Goal: Information Seeking & Learning: Learn about a topic

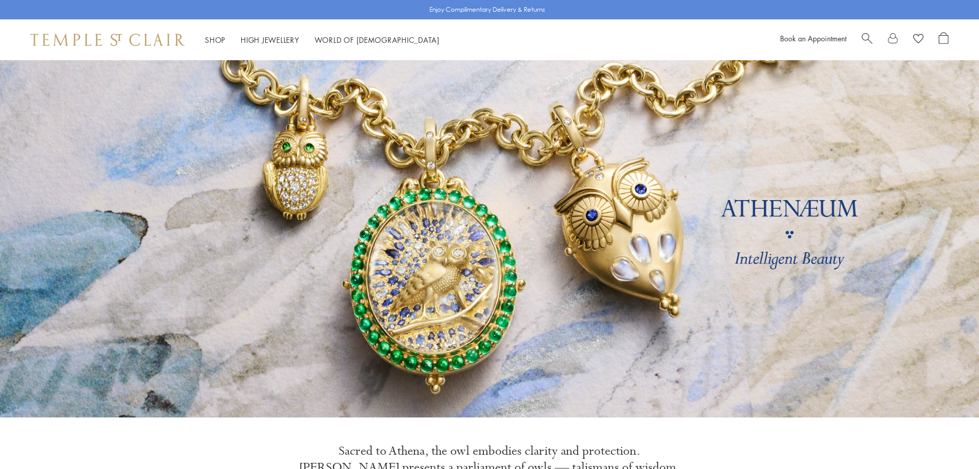
click at [865, 42] on span "Search" at bounding box center [867, 37] width 11 height 11
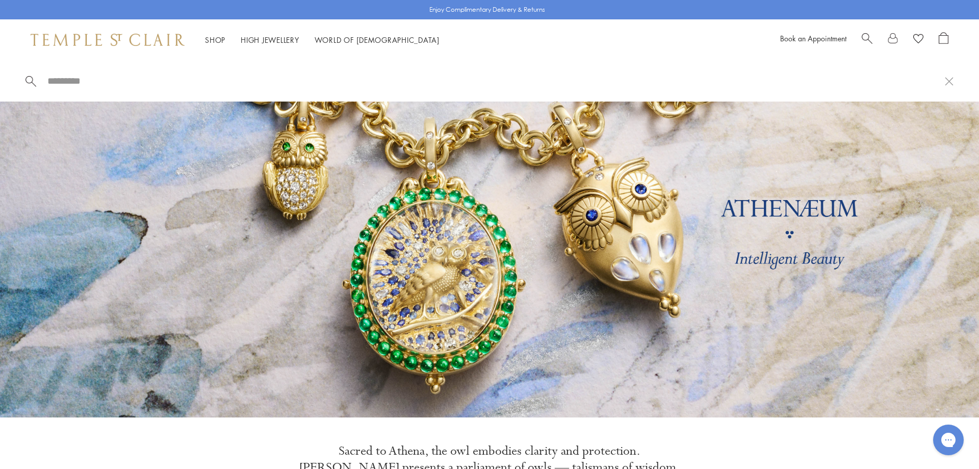
paste input "**********"
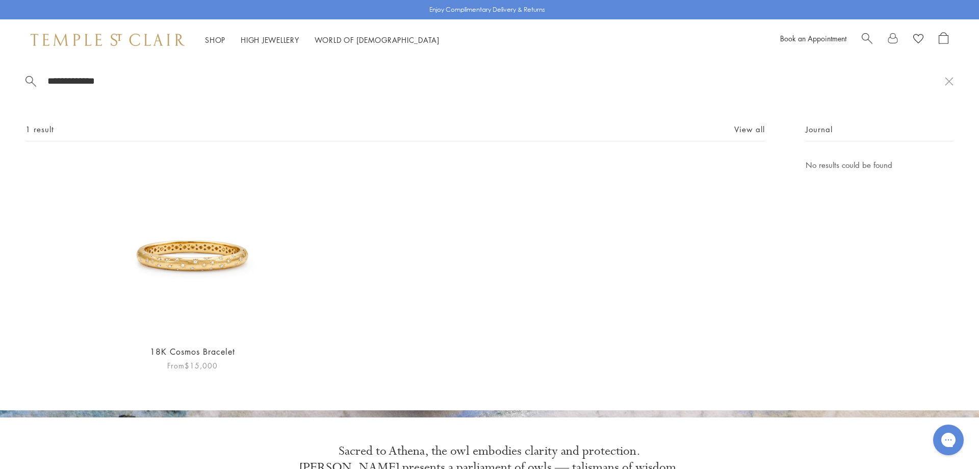
type input "**********"
click at [222, 232] on img at bounding box center [192, 247] width 177 height 177
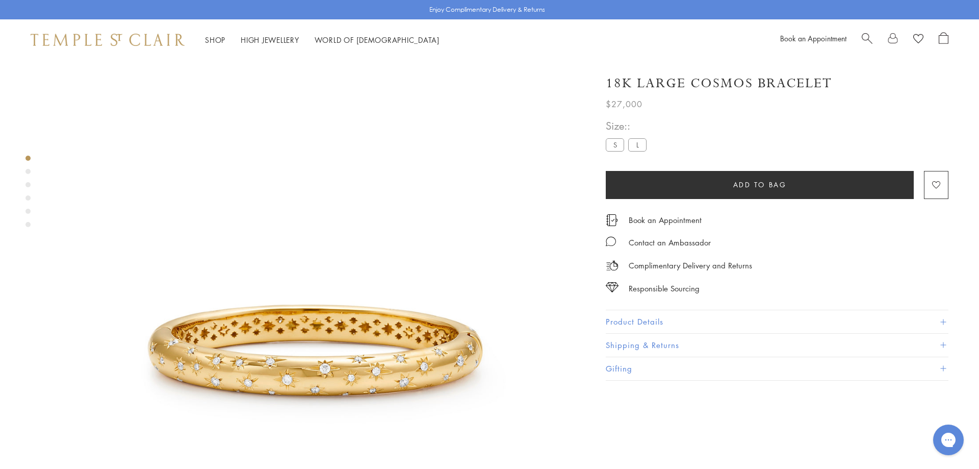
click at [949, 320] on div "18K Large Cosmos Bracelet $27,000 Part of the Celestial Collection, the 18K Cos…" at bounding box center [786, 324] width 388 height 529
click at [940, 317] on button "Product Details" at bounding box center [777, 321] width 343 height 23
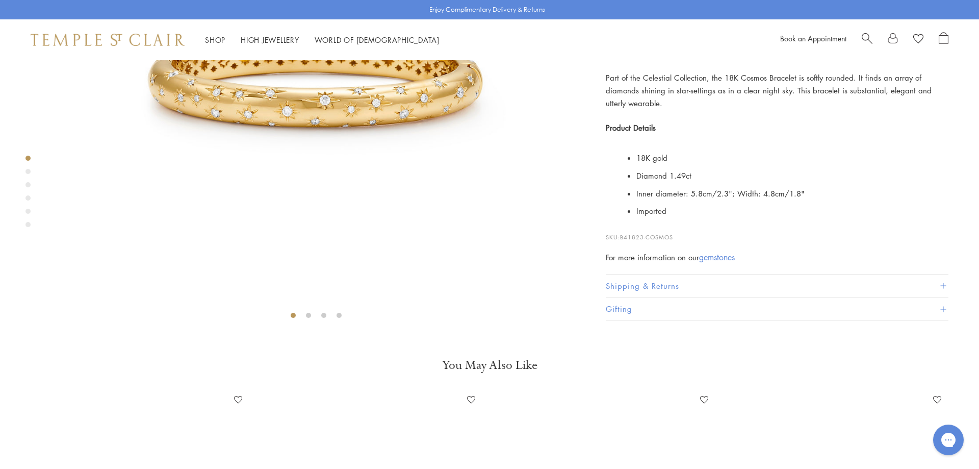
scroll to position [272, 0]
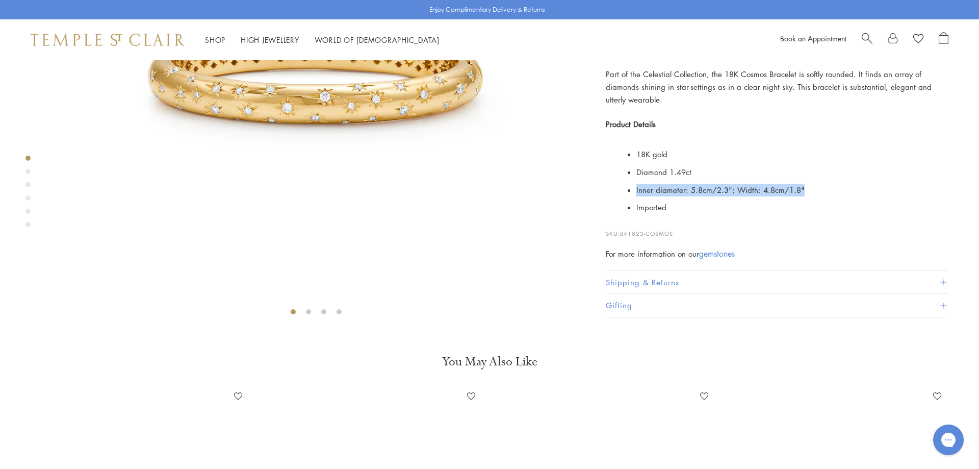
drag, startPoint x: 800, startPoint y: 336, endPoint x: 637, endPoint y: 334, distance: 163.2
click at [637, 199] on li "Inner diameter: 5.8cm/2.3"; Width: 4.8cm/1.8"" at bounding box center [793, 190] width 312 height 18
copy li "Inner diameter: 5.8cm/2.3"; Width: 4.8cm/1.8""
drag, startPoint x: 744, startPoint y: 225, endPoint x: 773, endPoint y: 225, distance: 29.6
click at [773, 106] on p "Part of the Celestial Collection, the 18K Cosmos Bracelet is softly rounded. It…" at bounding box center [777, 87] width 343 height 38
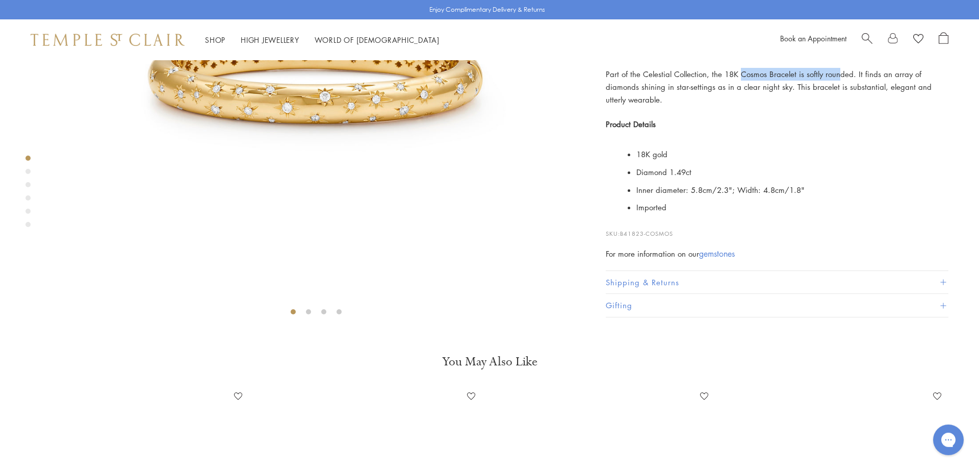
drag, startPoint x: 739, startPoint y: 222, endPoint x: 817, endPoint y: 225, distance: 77.6
click at [834, 106] on p "Part of the Celestial Collection, the 18K Cosmos Bracelet is softly rounded. It…" at bounding box center [777, 87] width 343 height 38
drag, startPoint x: 645, startPoint y: 225, endPoint x: 849, endPoint y: 223, distance: 204.6
click at [849, 106] on p "Part of the Celestial Collection, the 18K Cosmos Bracelet is softly rounded. It…" at bounding box center [777, 87] width 343 height 38
copy p "elestial Collection, the 18K Cosmos Bracelet is softly rounded"
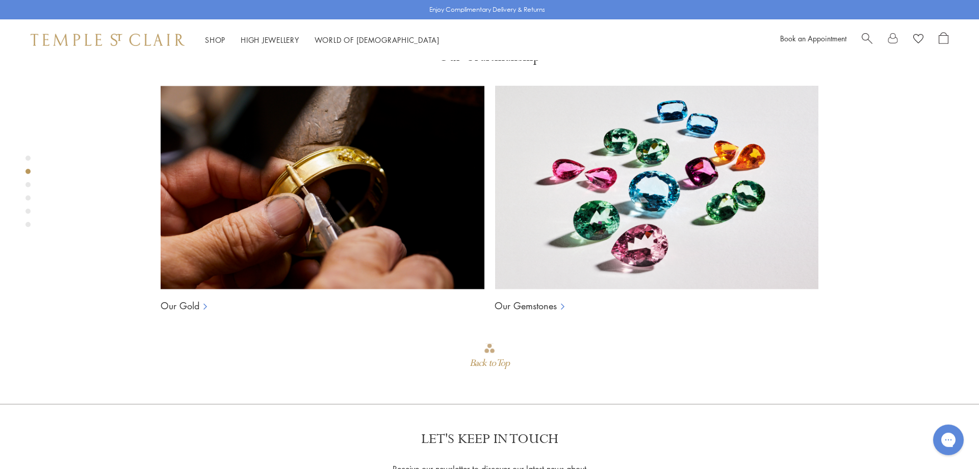
scroll to position [919, 0]
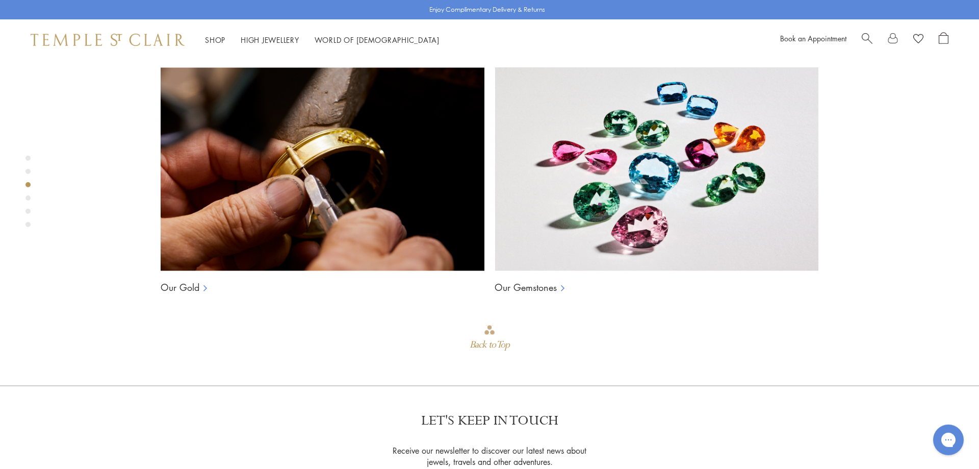
drag, startPoint x: 680, startPoint y: 387, endPoint x: 622, endPoint y: 383, distance: 58.8
copy p "B41823-COSMOS"
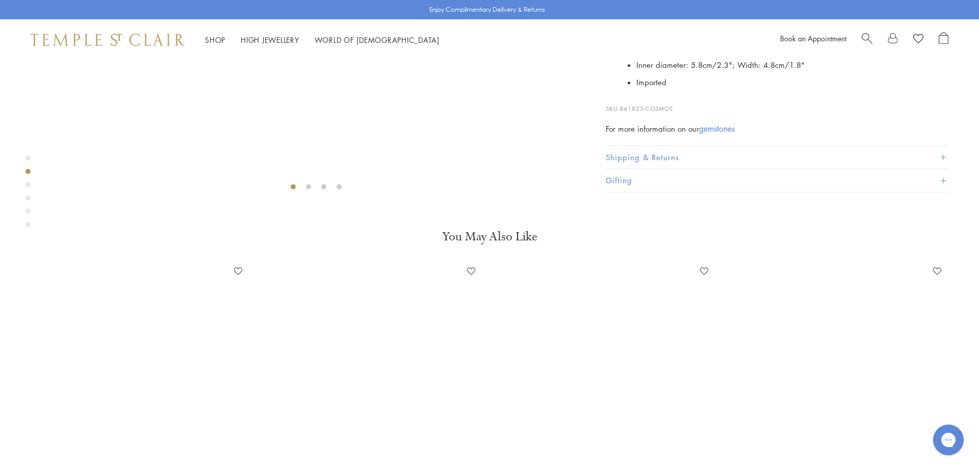
scroll to position [393, 0]
